Goal: Task Accomplishment & Management: Complete application form

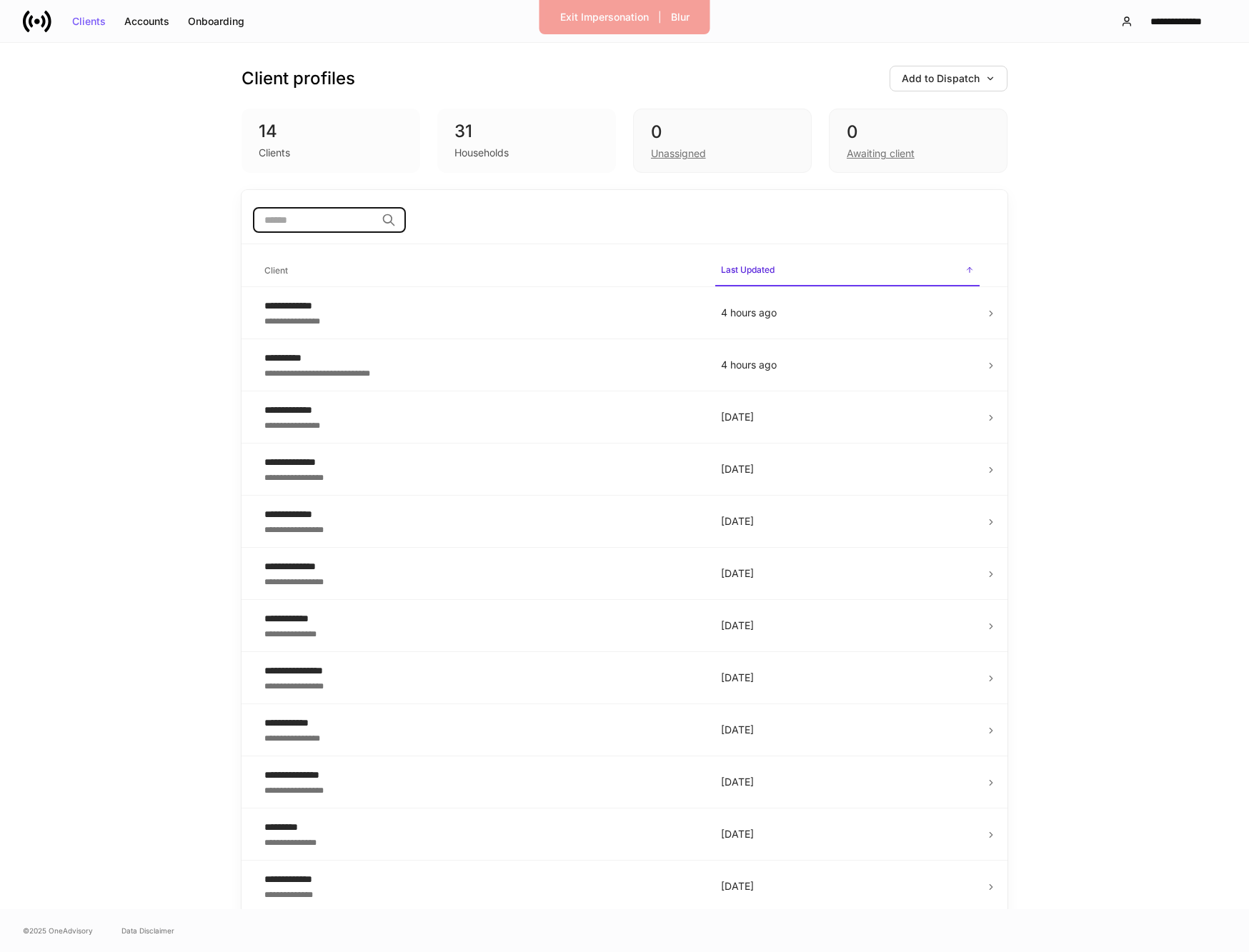
click at [314, 223] on input "search" at bounding box center [314, 220] width 123 height 26
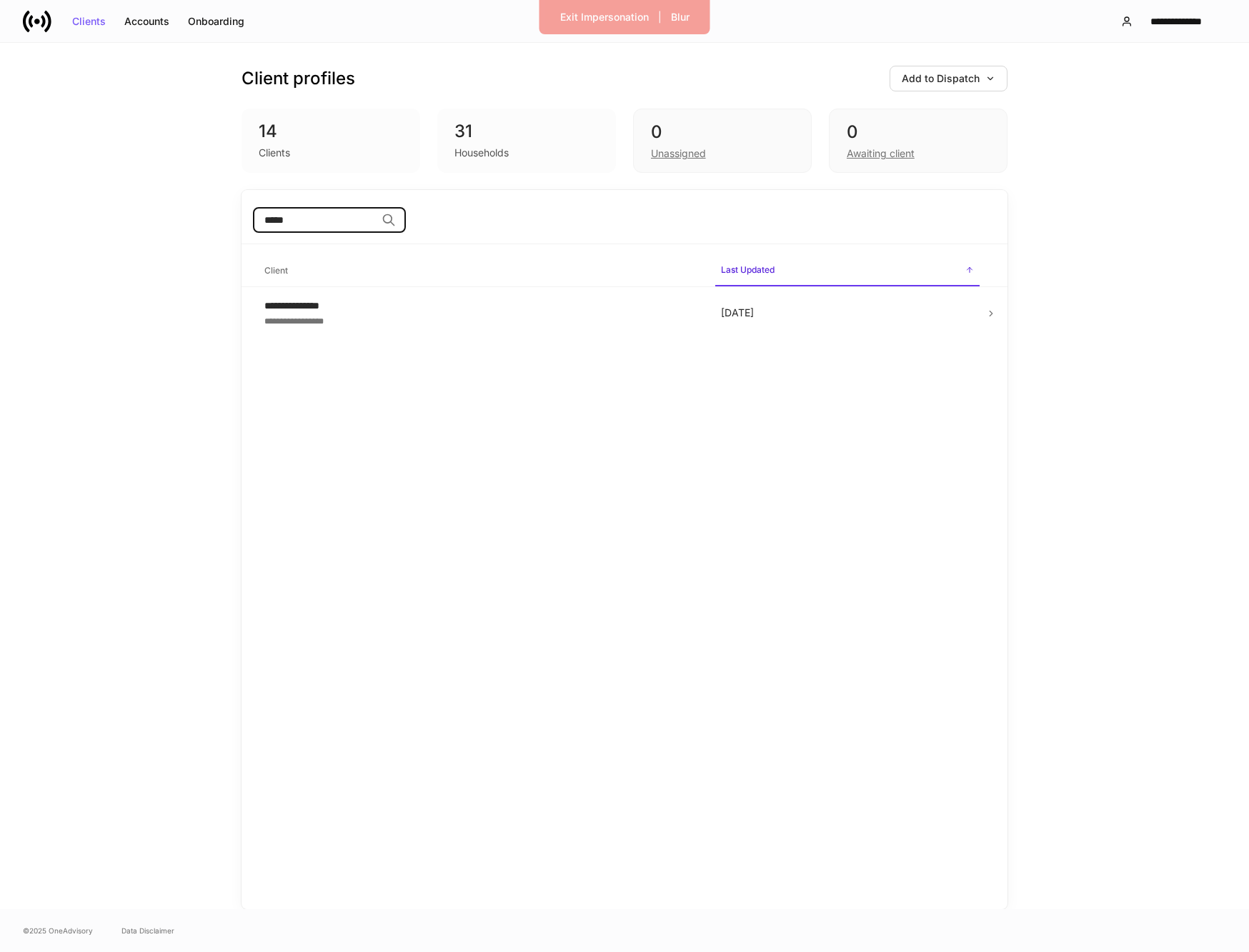
type input "*****"
click at [889, 85] on div "Client profiles Add to Dispatch" at bounding box center [624, 79] width 766 height 26
click at [902, 83] on div "Add to Dispatch" at bounding box center [948, 79] width 94 height 10
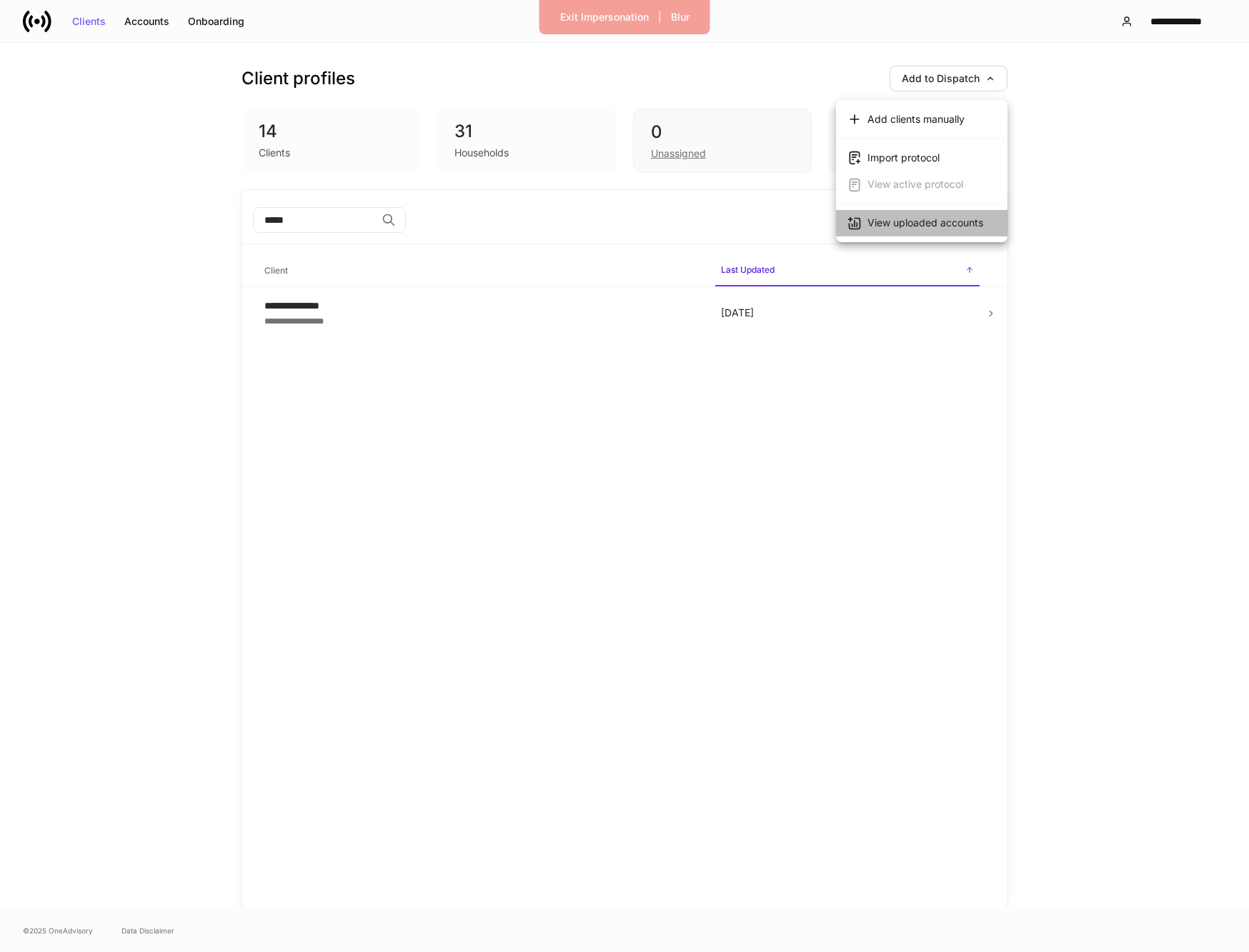
click at [895, 217] on div "View uploaded accounts" at bounding box center [925, 222] width 116 height 14
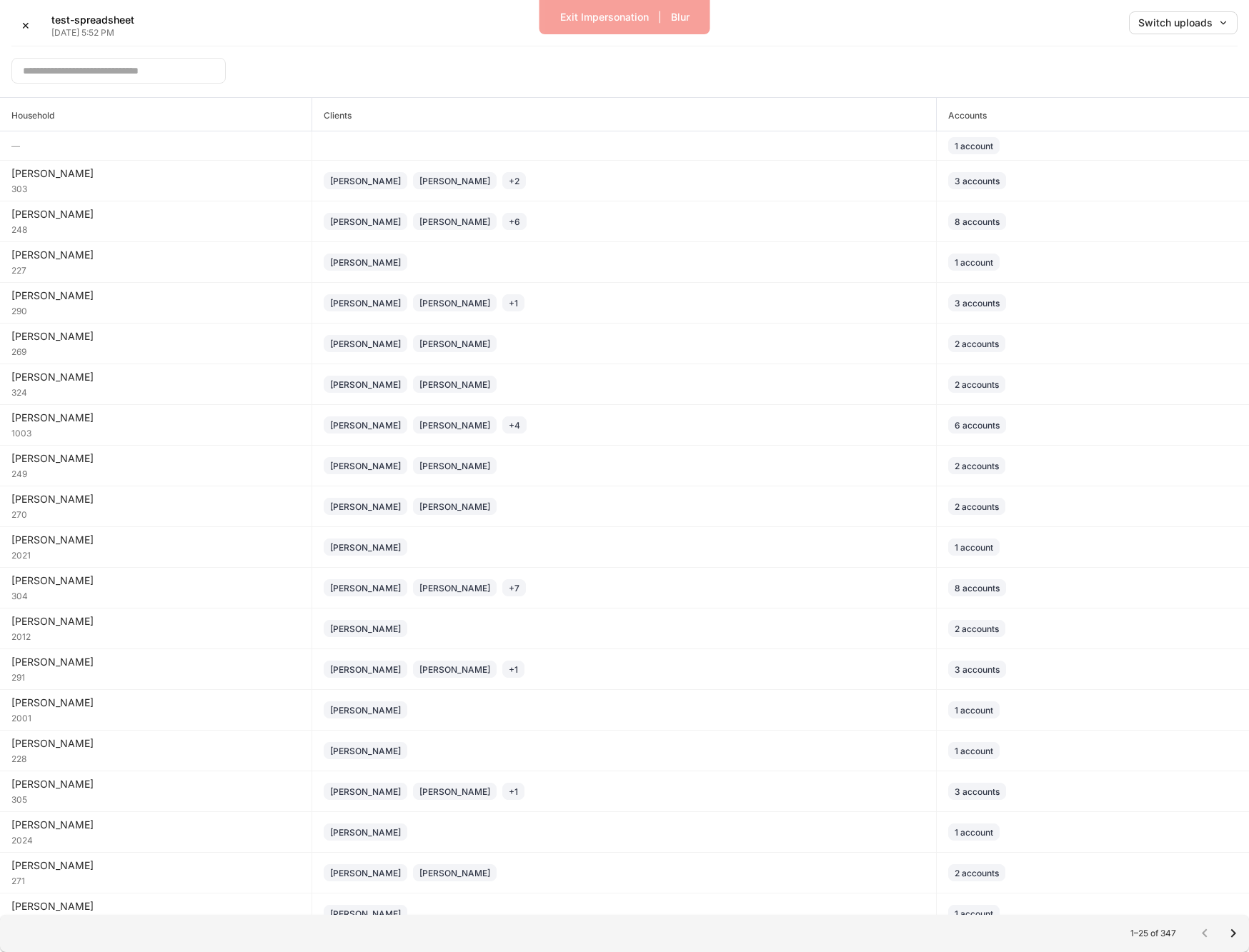
click at [161, 71] on input "text" at bounding box center [118, 71] width 214 height 26
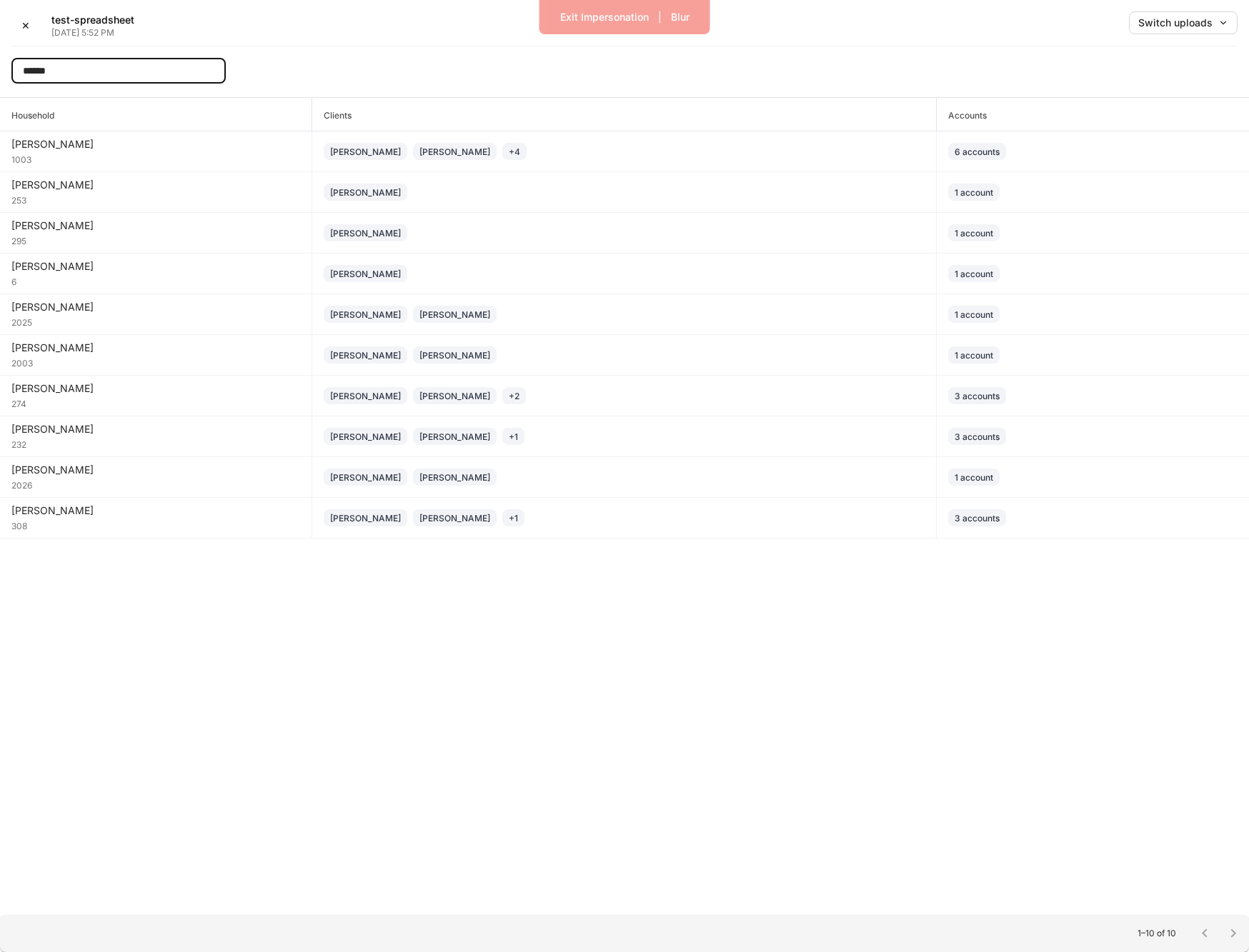
type input "******"
click at [23, 25] on div "✕" at bounding box center [26, 26] width 9 height 10
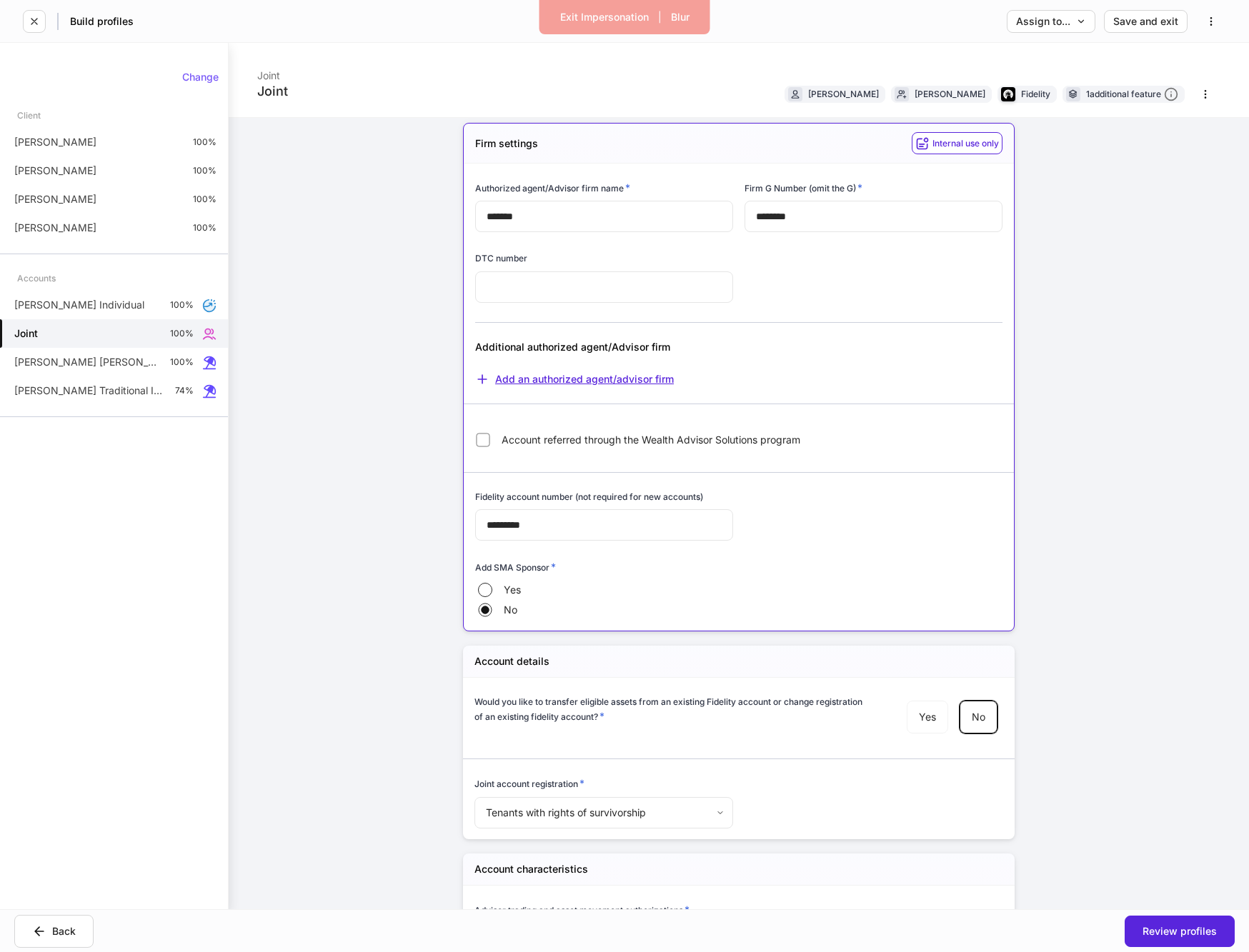
scroll to position [9, 0]
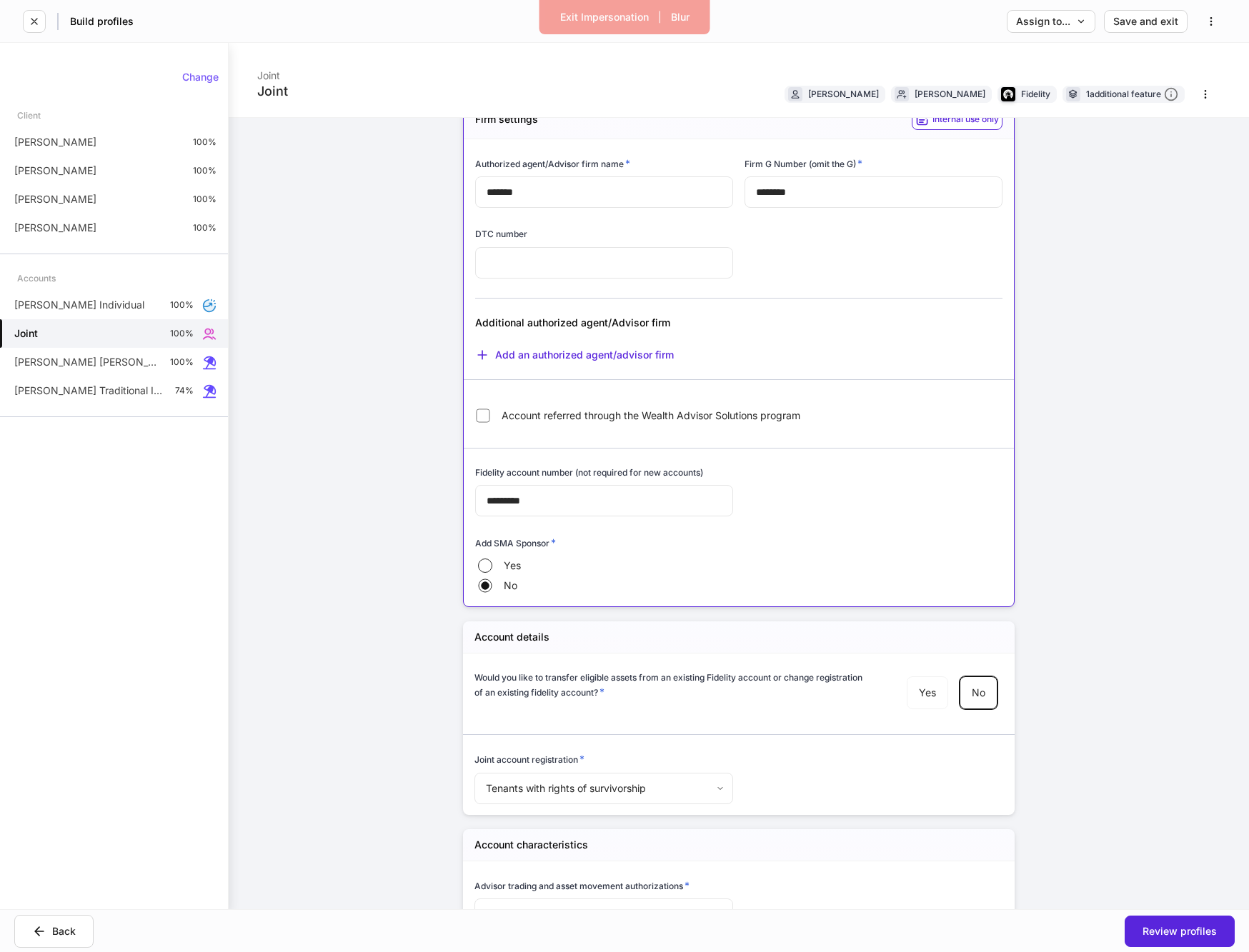
scroll to position [29, 0]
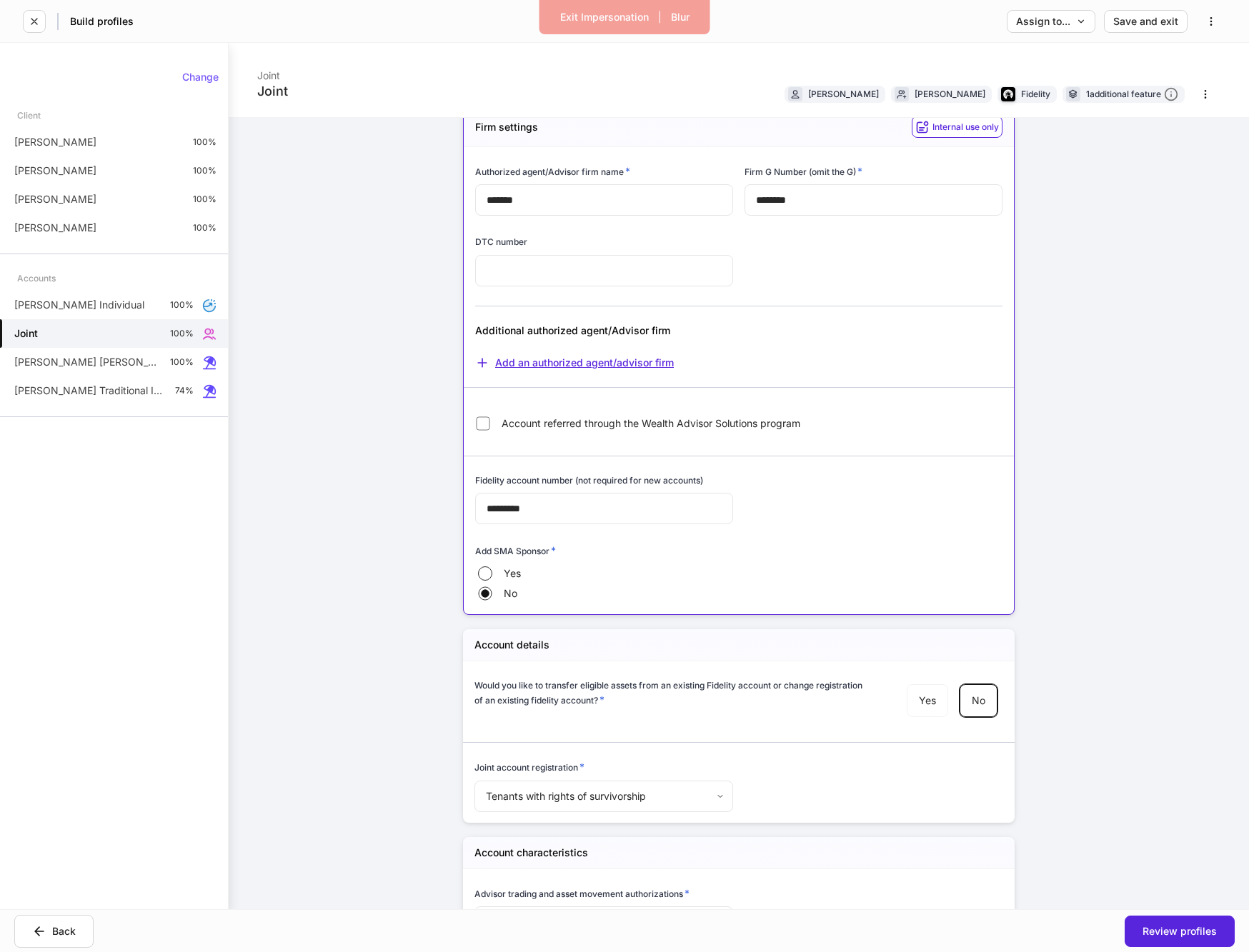
click at [600, 364] on div "Add an authorized agent/advisor firm" at bounding box center [574, 363] width 198 height 14
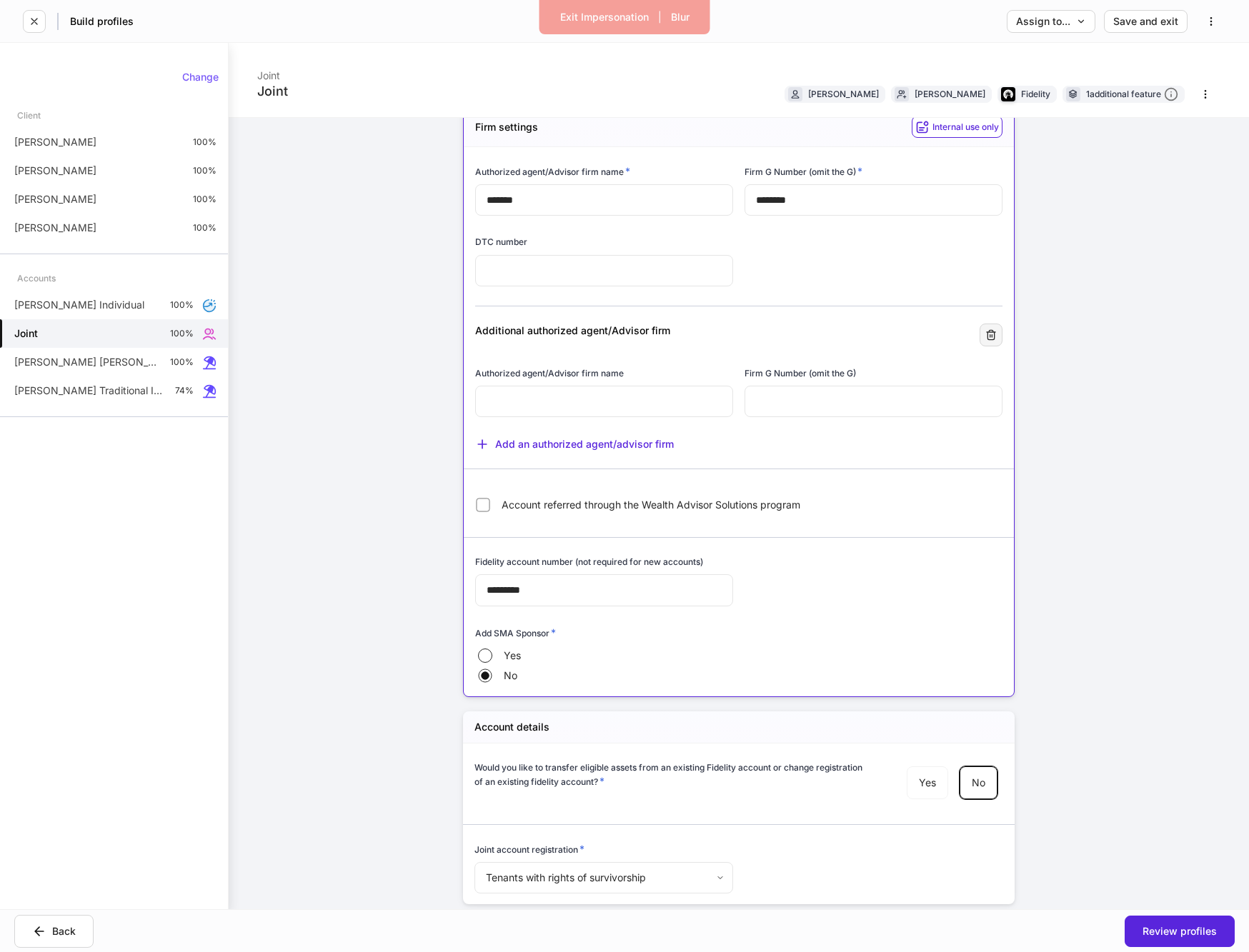
click at [989, 329] on icon "button" at bounding box center [990, 334] width 11 height 11
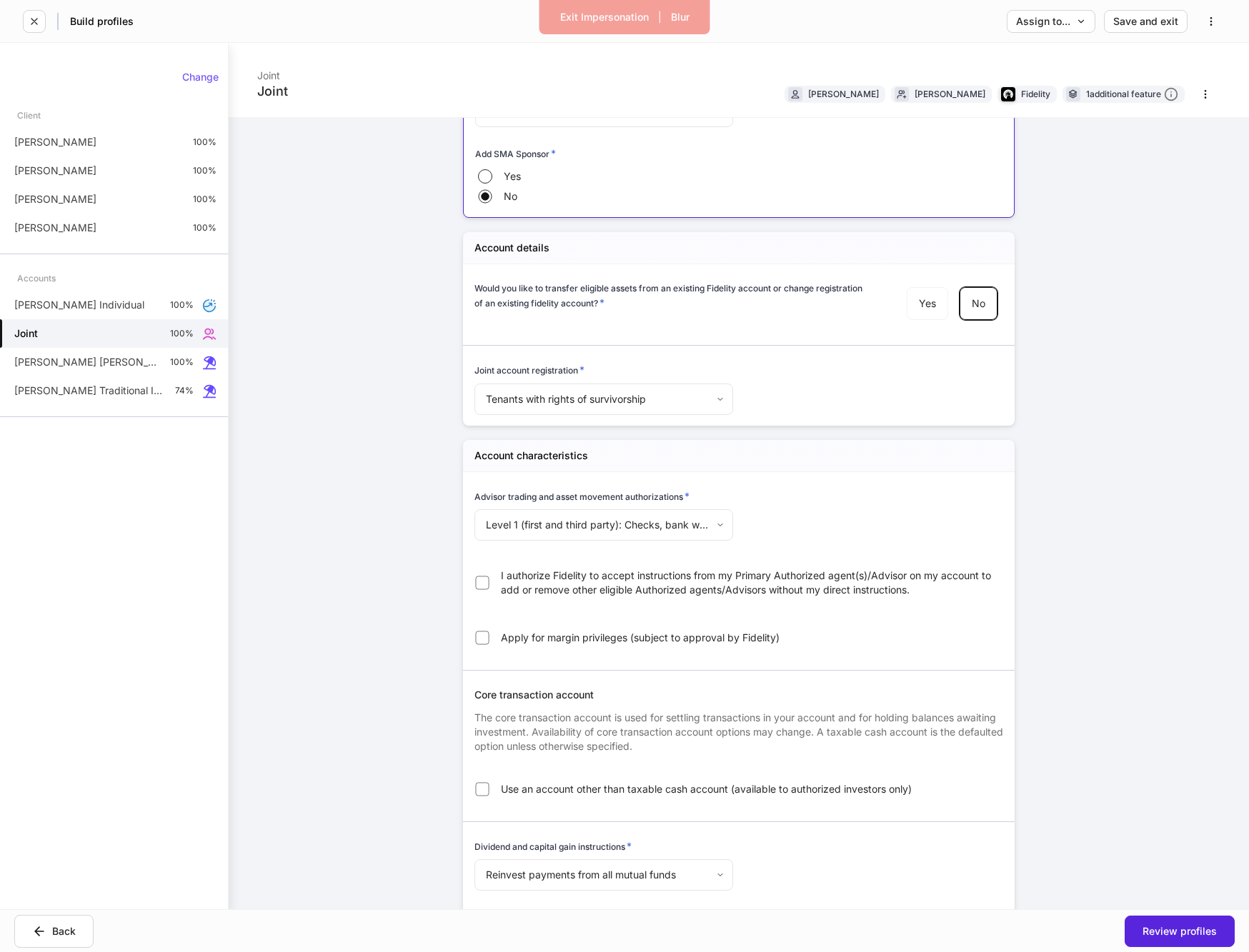
scroll to position [637, 0]
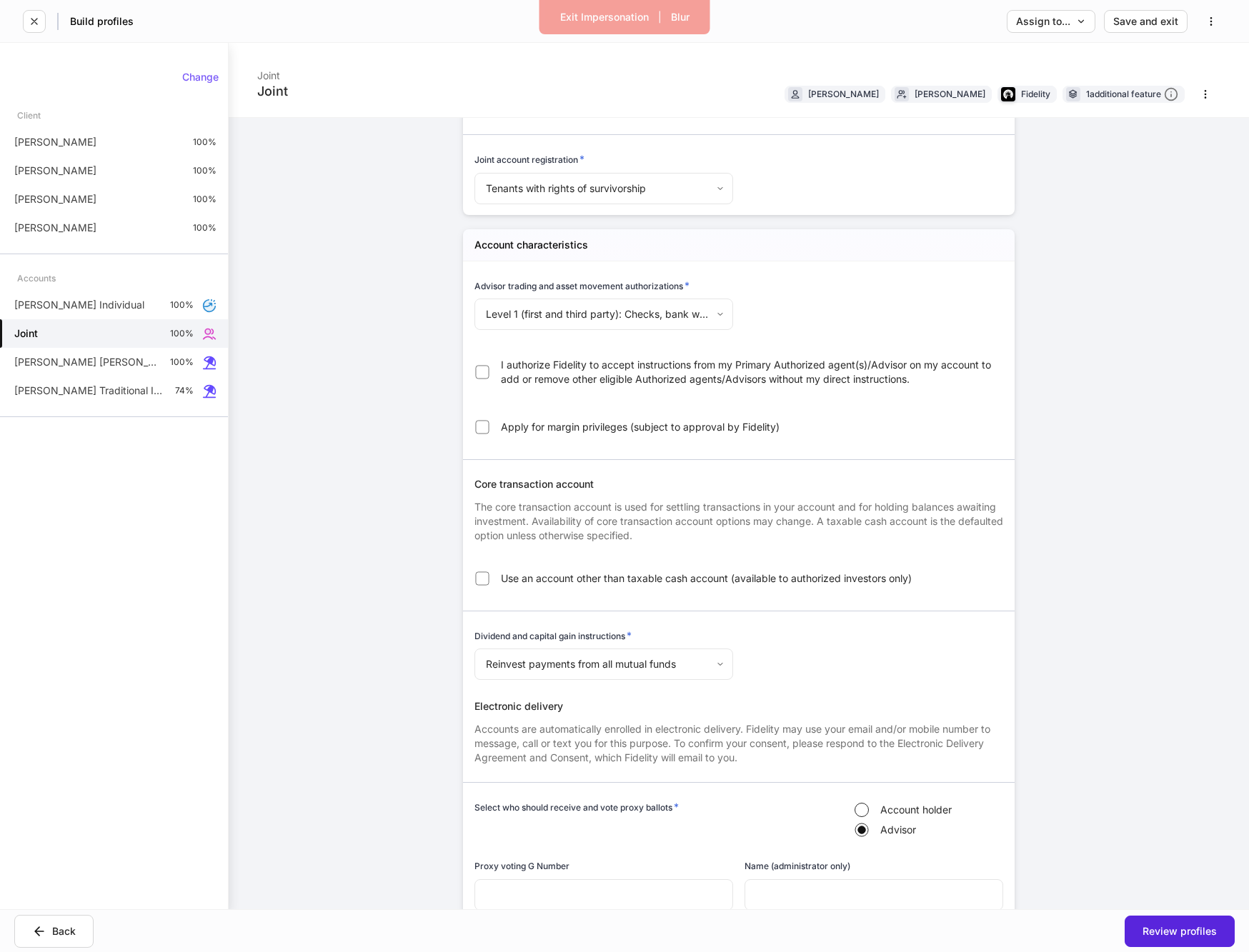
click at [655, 367] on span "I authorize Fidelity to accept instructions from my Primary Authorized agent(s)…" at bounding box center [748, 372] width 494 height 29
click at [498, 311] on body "**********" at bounding box center [624, 476] width 1249 height 952
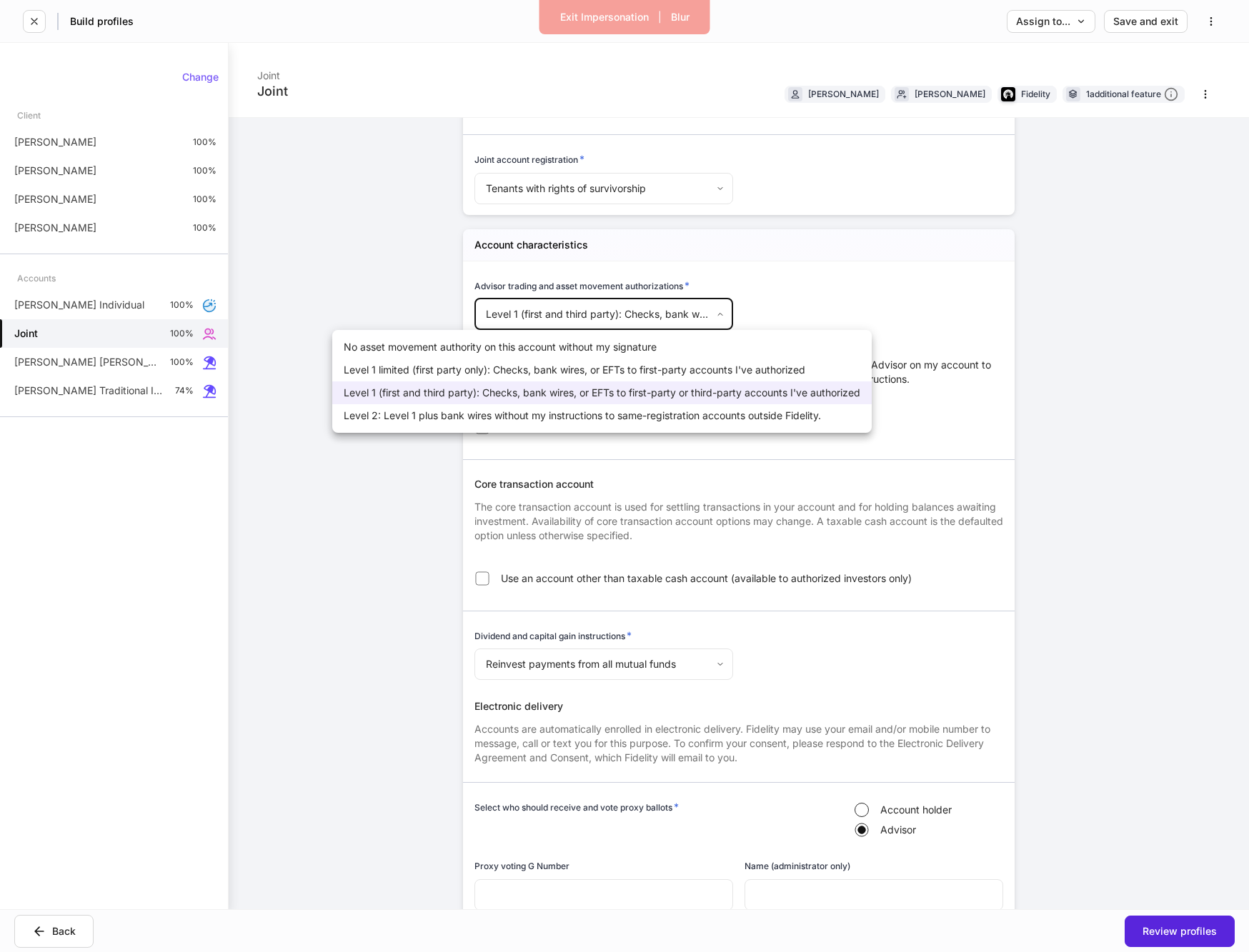
click at [836, 286] on div at bounding box center [624, 476] width 1249 height 952
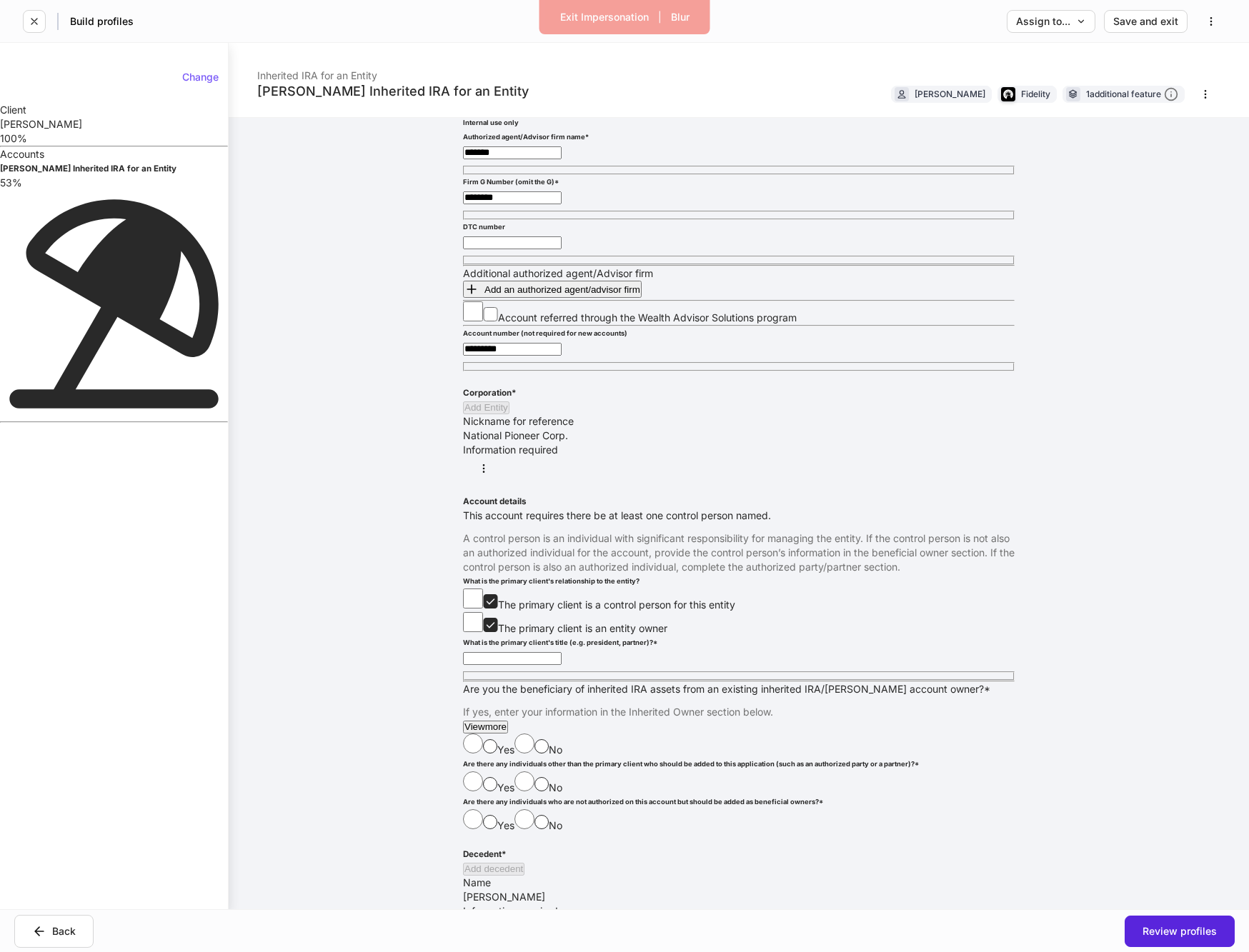
scroll to position [47, 0]
click at [747, 481] on div "National Pioneer Corp. Information required" at bounding box center [738, 456] width 551 height 52
click at [554, 445] on div "National Pioneer Corp." at bounding box center [738, 437] width 551 height 14
click at [489, 476] on icon "button" at bounding box center [482, 470] width 11 height 11
click at [964, 952] on li "Edit" at bounding box center [624, 959] width 1249 height 14
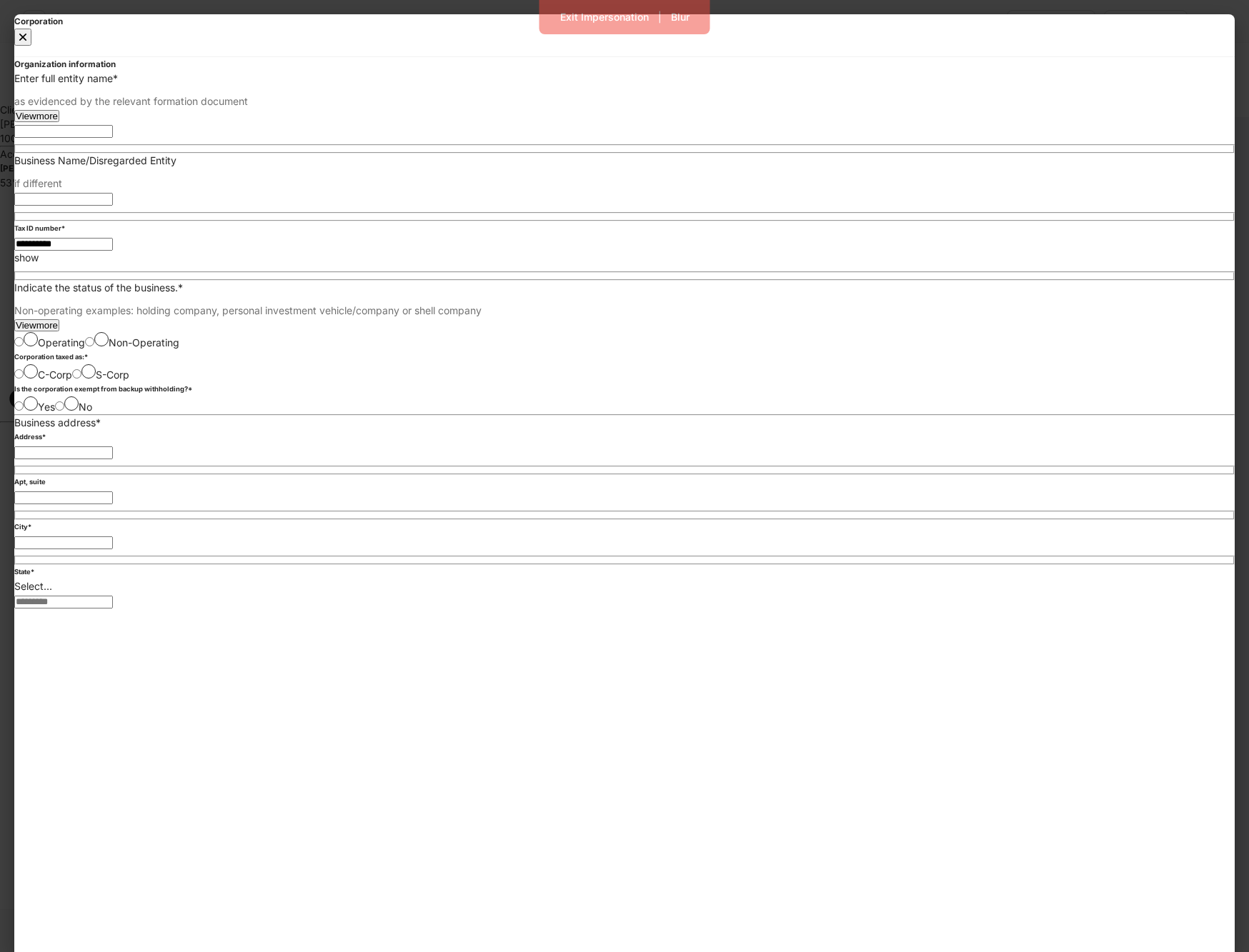
type input "**"
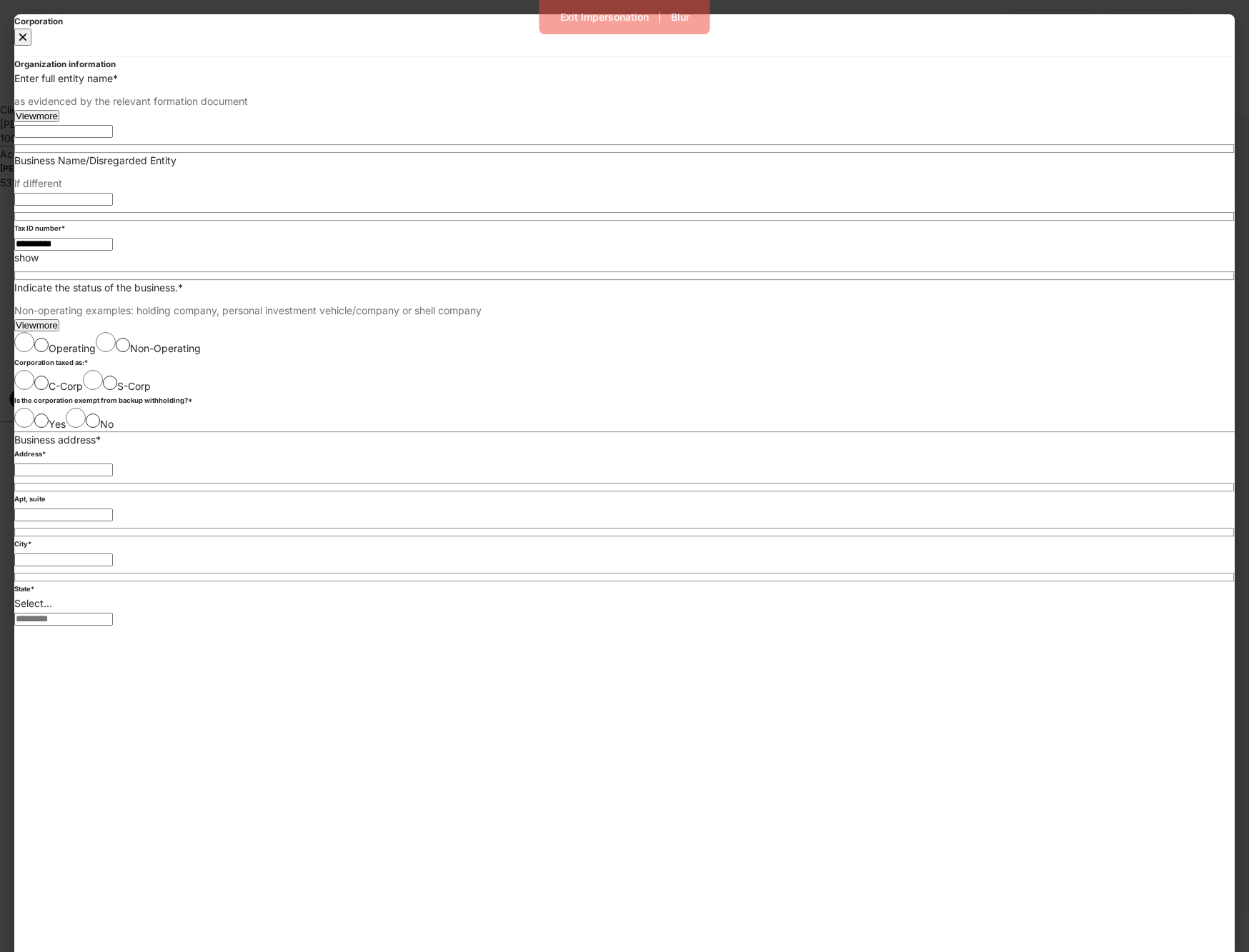
type input "**********"
click at [32, 42] on button "button" at bounding box center [22, 37] width 17 height 17
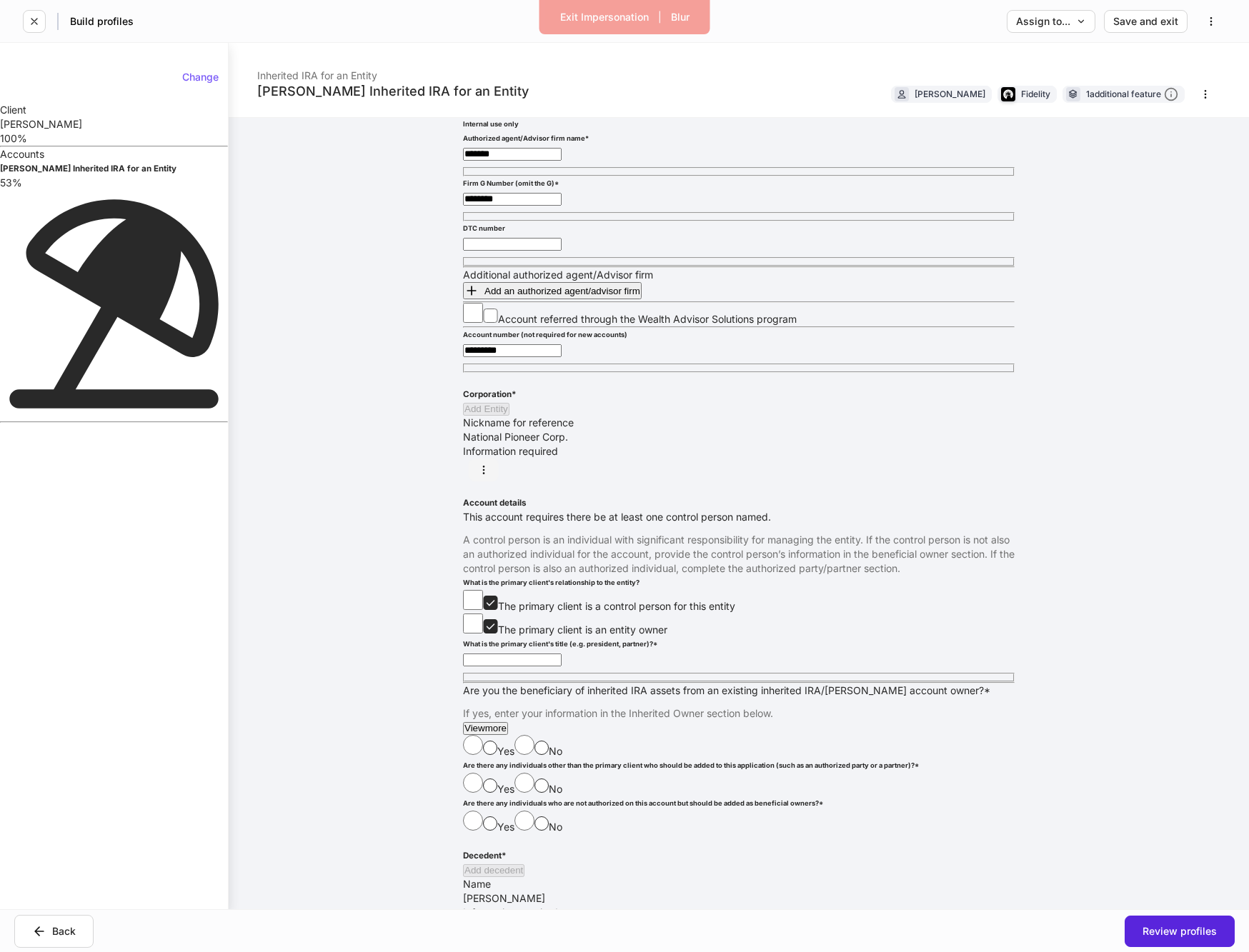
click at [498, 481] on button "button" at bounding box center [483, 470] width 30 height 23
click at [959, 952] on li "Edit" at bounding box center [624, 959] width 1249 height 14
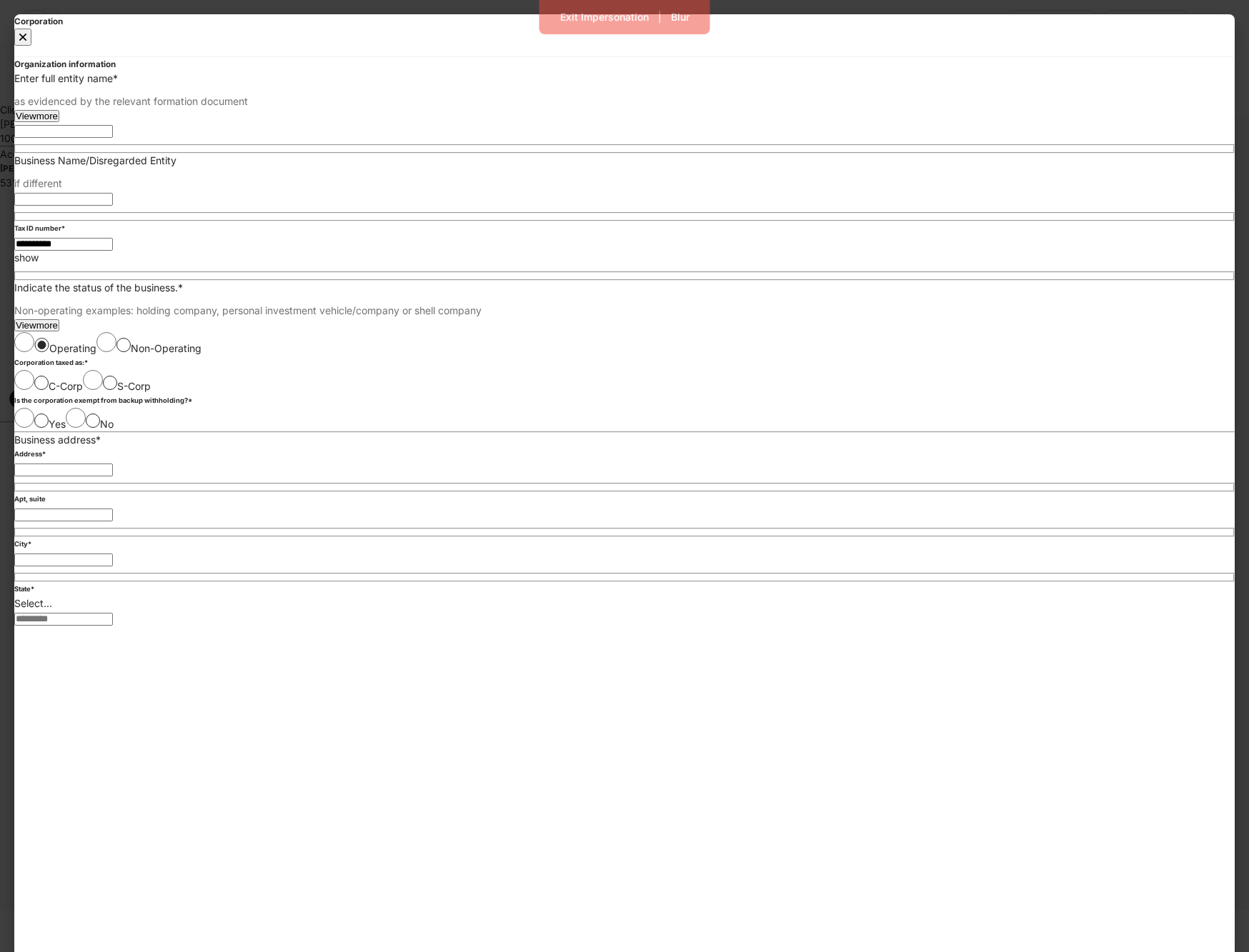
scroll to position [185, 0]
click at [414, 394] on h6 "Is the corporation exempt from backup withholding? *" at bounding box center [624, 401] width 1220 height 14
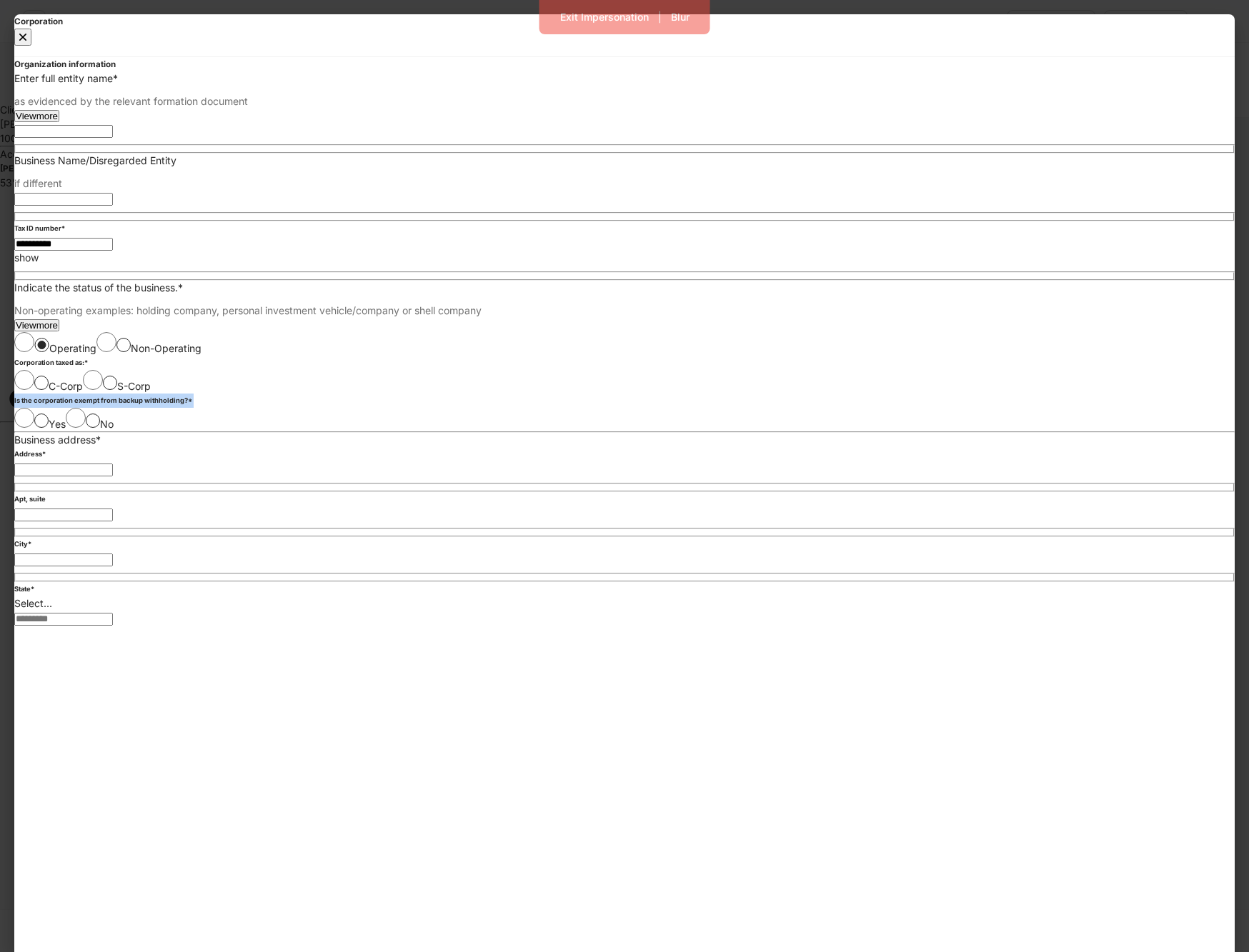
click at [583, 408] on div "Is the corporation exempt from backup withholding? *" at bounding box center [624, 401] width 1220 height 14
drag, startPoint x: 362, startPoint y: 412, endPoint x: 434, endPoint y: 456, distance: 84.4
click at [435, 394] on div "Corporation taxed as: * C-Corp S-Corp" at bounding box center [624, 375] width 1220 height 38
click at [441, 370] on h6 "Corporation taxed as: *" at bounding box center [624, 363] width 1220 height 14
drag, startPoint x: 355, startPoint y: 413, endPoint x: 532, endPoint y: 534, distance: 214.4
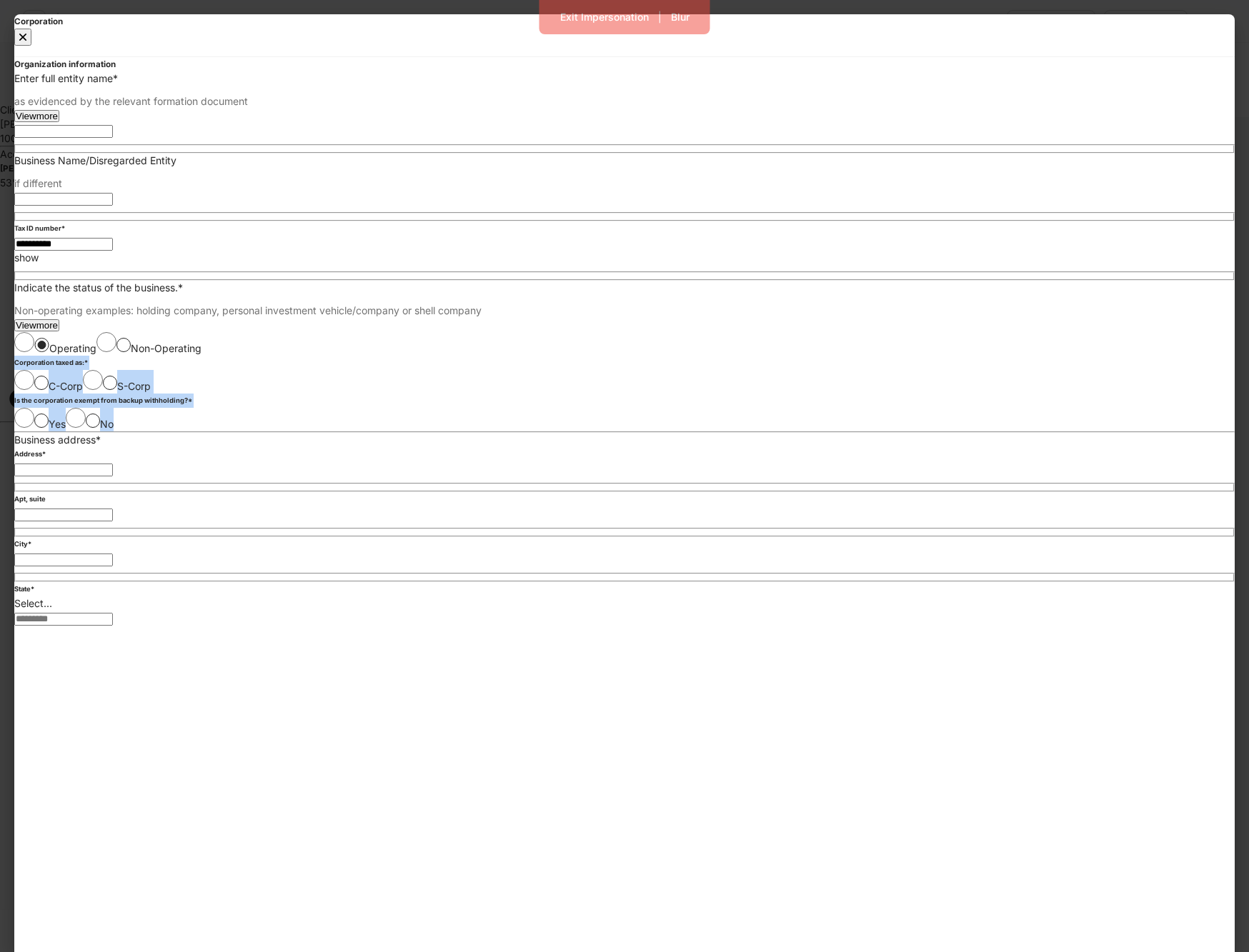
click at [467, 432] on div "Yes No" at bounding box center [624, 420] width 1220 height 24
click at [455, 408] on h6 "Is the corporation exempt from backup withholding? *" at bounding box center [624, 401] width 1220 height 14
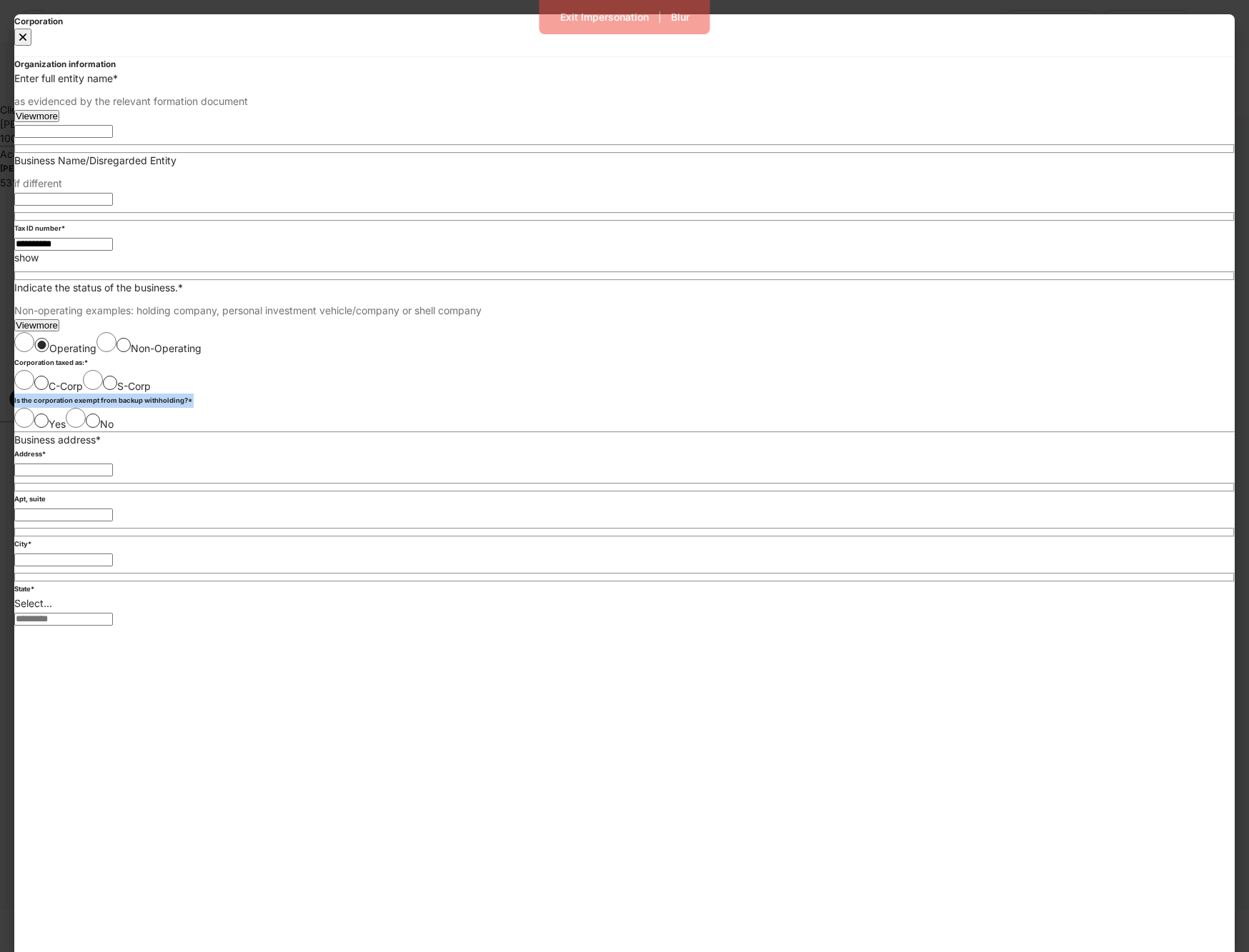
click at [429, 408] on h6 "Is the corporation exempt from backup withholding? *" at bounding box center [624, 401] width 1220 height 14
